Goal: Information Seeking & Learning: Compare options

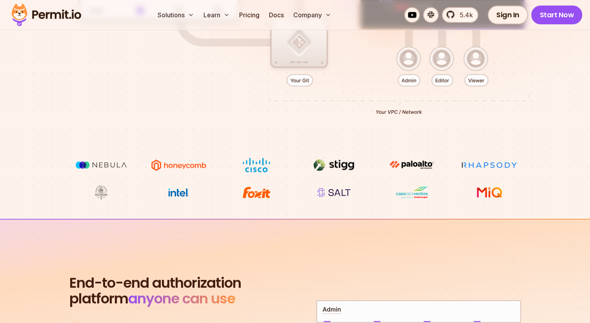
scroll to position [325, 0]
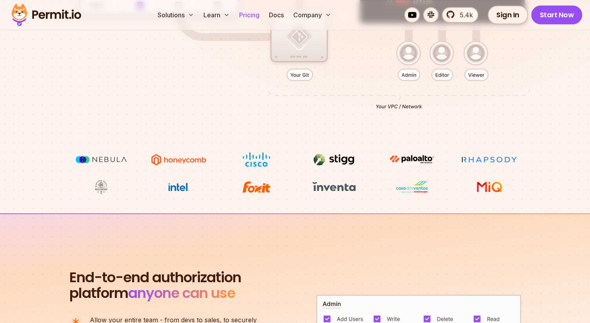
click at [251, 15] on link "Pricing" at bounding box center [249, 15] width 27 height 16
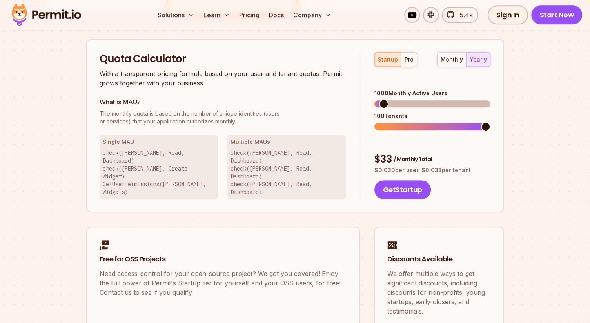
scroll to position [492, 0]
click at [432, 100] on span at bounding box center [431, 104] width 9 height 9
click at [461, 60] on div "monthly" at bounding box center [452, 60] width 22 height 8
click at [479, 62] on div "yearly" at bounding box center [478, 60] width 17 height 8
click at [410, 59] on div "pro" at bounding box center [409, 60] width 9 height 8
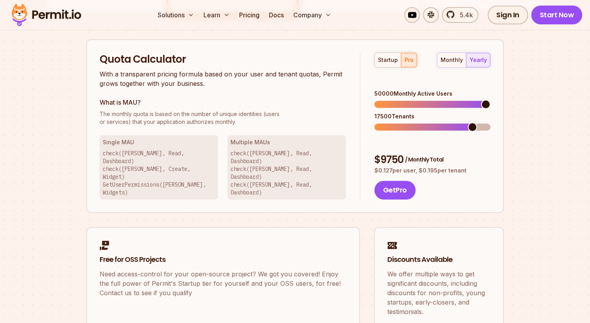
click at [490, 100] on span at bounding box center [485, 104] width 9 height 9
click at [410, 122] on span at bounding box center [411, 126] width 9 height 9
click at [388, 123] on span at bounding box center [381, 126] width 14 height 7
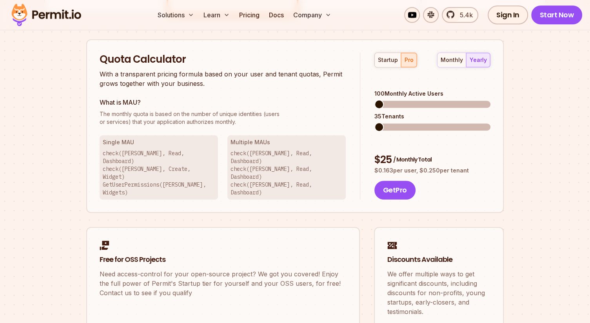
click at [374, 101] on span at bounding box center [374, 104] width 0 height 7
click at [374, 122] on span at bounding box center [378, 126] width 9 height 9
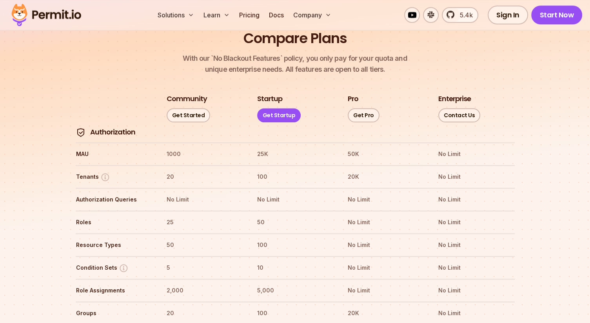
scroll to position [878, 0]
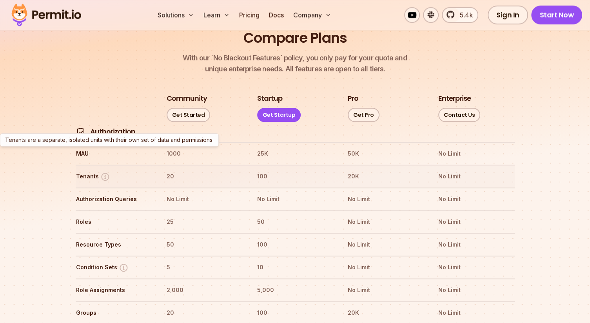
click at [100, 172] on img at bounding box center [105, 177] width 10 height 10
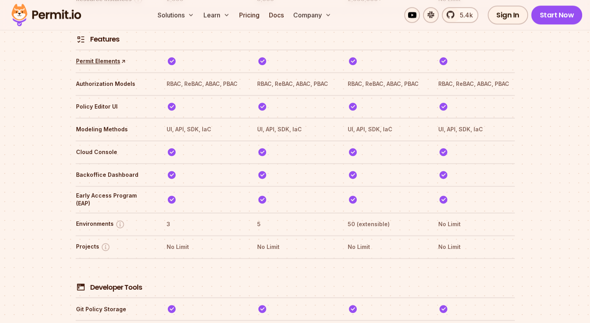
scroll to position [1216, 0]
